Goal: Navigation & Orientation: Understand site structure

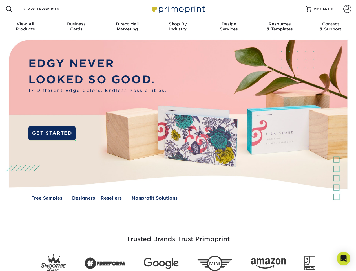
click at [178, 135] on img at bounding box center [178, 124] width 352 height 176
click at [9, 9] on span at bounding box center [9, 9] width 7 height 7
click at [347, 9] on span at bounding box center [347, 9] width 8 height 8
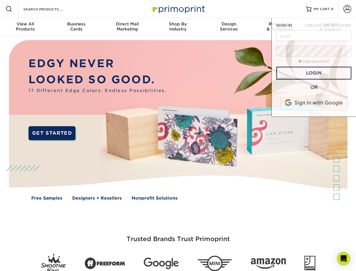
click at [25, 27] on div "View All Products" at bounding box center [25, 26] width 51 height 10
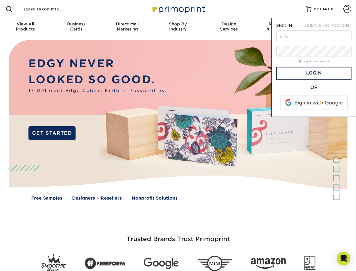
click at [76, 27] on div "Business Cards" at bounding box center [76, 26] width 51 height 10
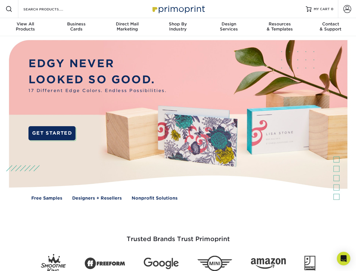
click at [127, 27] on div "Direct Mail Marketing" at bounding box center [127, 26] width 51 height 10
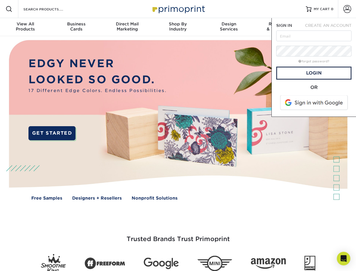
click at [178, 27] on div "Shop By Industry" at bounding box center [178, 26] width 51 height 10
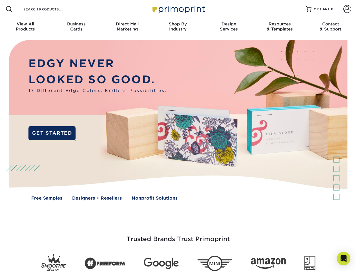
click at [229, 27] on div "Design Services" at bounding box center [229, 26] width 51 height 10
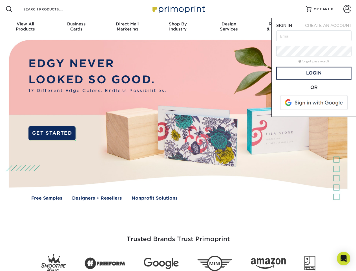
click at [280, 27] on span "SIGN IN" at bounding box center [284, 25] width 16 height 5
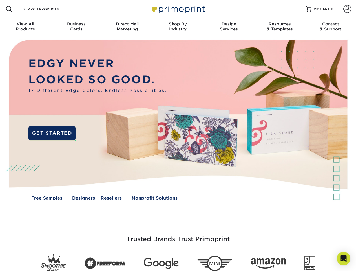
click at [331, 27] on div "Contact & Support" at bounding box center [330, 26] width 51 height 10
